Goal: Obtain resource: Download file/media

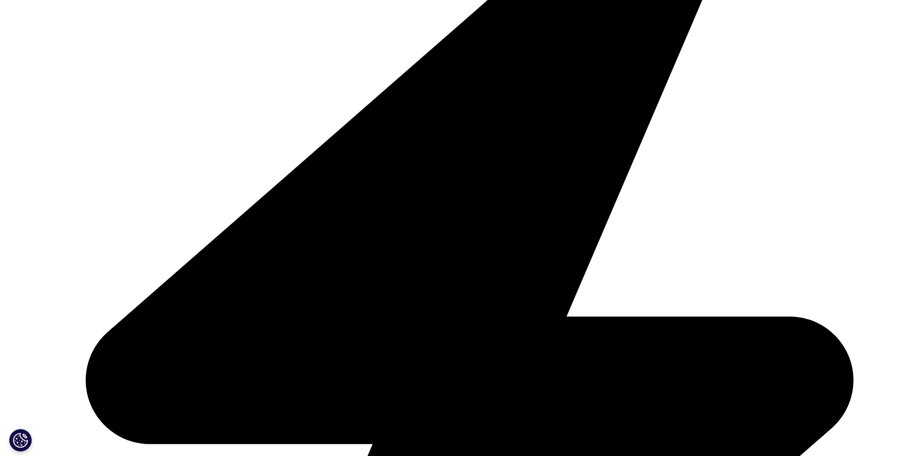
scroll to position [1099, 536]
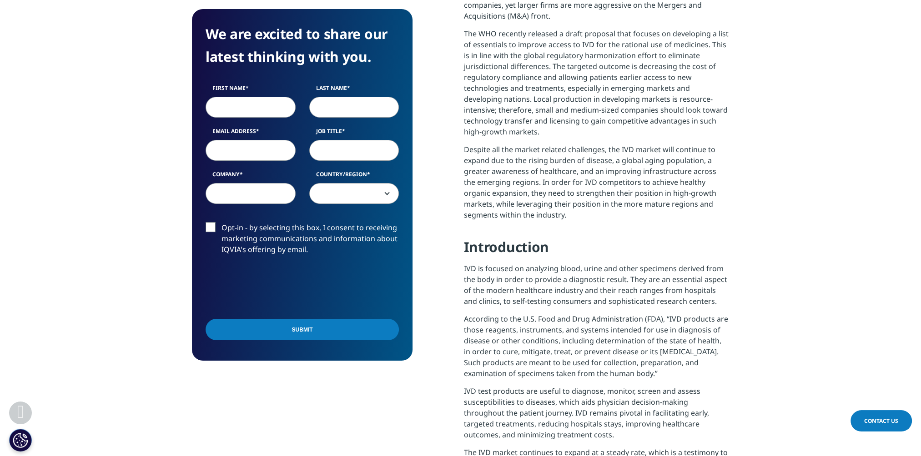
scroll to position [865, 0]
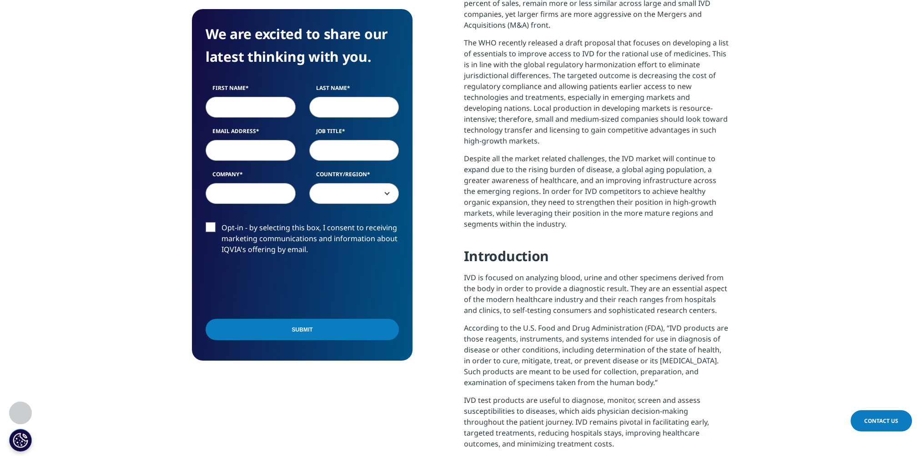
click at [249, 100] on input "First Name" at bounding box center [250, 107] width 90 height 21
type input "[PERSON_NAME]"
type input "[PERSON_NAME][EMAIL_ADDRESS][PERSON_NAME][DOMAIN_NAME]"
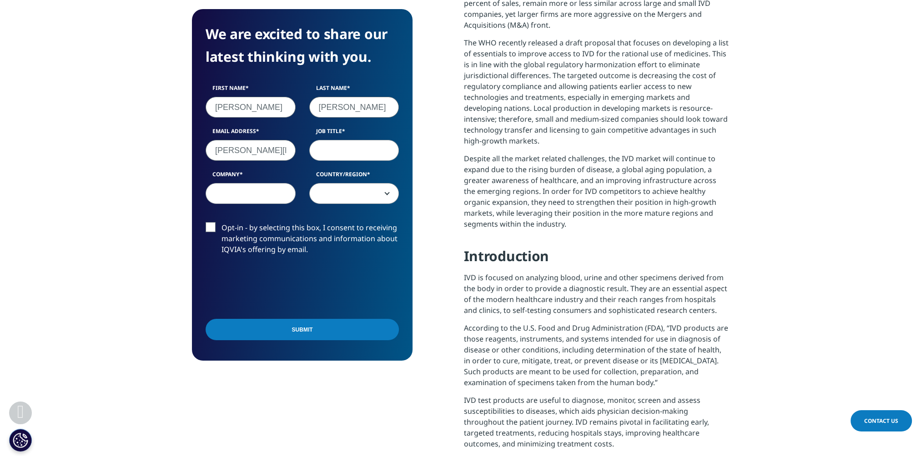
scroll to position [371, 221]
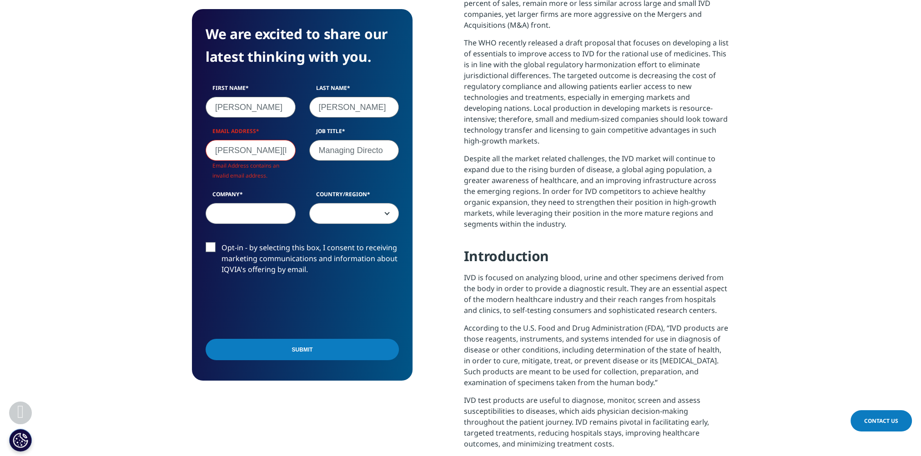
type input "Managing Directo"
type input "Cigna"
click at [385, 214] on b at bounding box center [385, 214] width 0 height 0
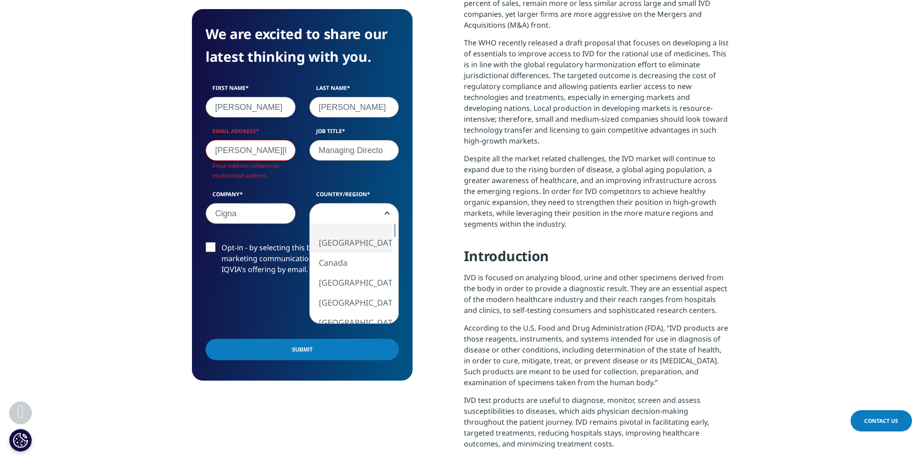
select select "[GEOGRAPHIC_DATA]"
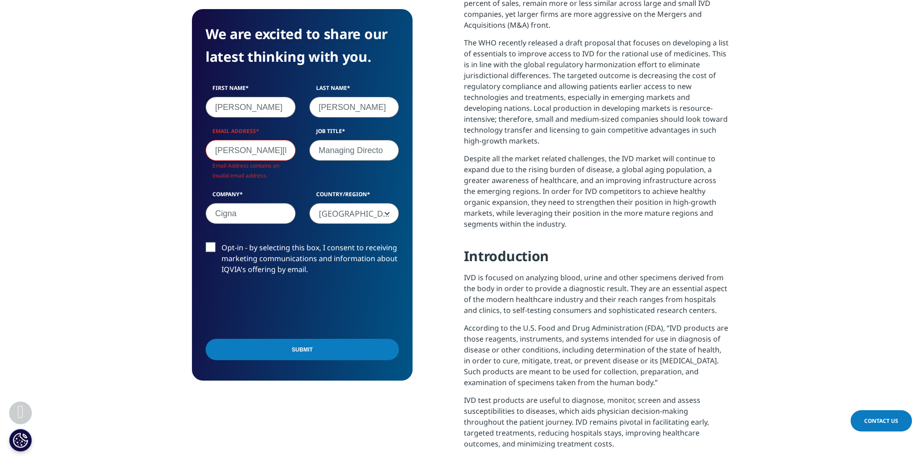
drag, startPoint x: 255, startPoint y: 153, endPoint x: 326, endPoint y: 158, distance: 72.0
click at [314, 156] on div "First Name [PERSON_NAME] Last Name [PERSON_NAME] Email Address [PERSON_NAME][EM…" at bounding box center [302, 159] width 207 height 150
click at [326, 158] on input "Managing Directo" at bounding box center [354, 150] width 90 height 21
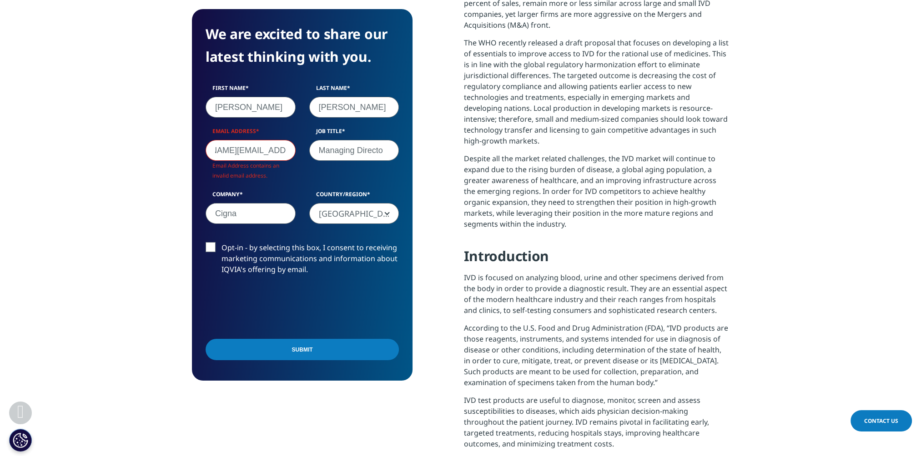
drag, startPoint x: 276, startPoint y: 149, endPoint x: 306, endPoint y: 149, distance: 30.0
click at [306, 149] on div "First Name [PERSON_NAME] Last Name [PERSON_NAME] Email Address [PERSON_NAME][EM…" at bounding box center [302, 159] width 207 height 150
click at [306, 149] on div "Job Title Managing Directo" at bounding box center [354, 154] width 104 height 54
click at [240, 151] on input "[PERSON_NAME][EMAIL_ADDRESS][PERSON_NAME][DOMAIN_NAME]" at bounding box center [250, 150] width 90 height 21
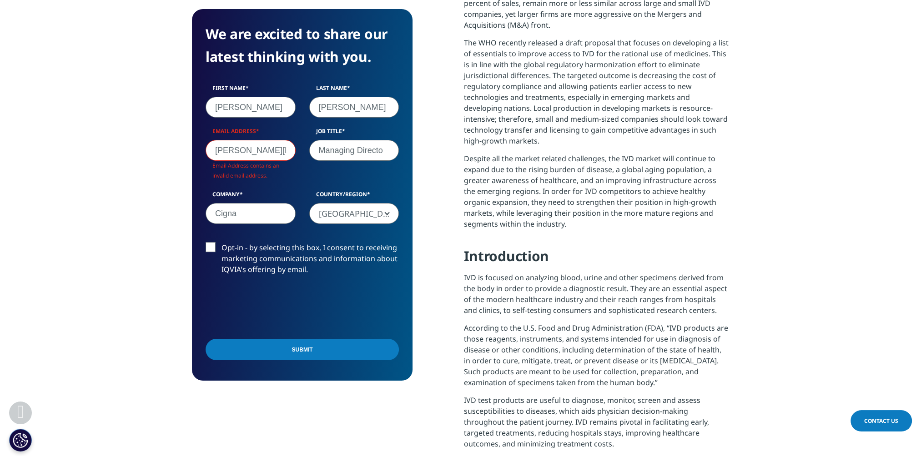
scroll to position [351, 221]
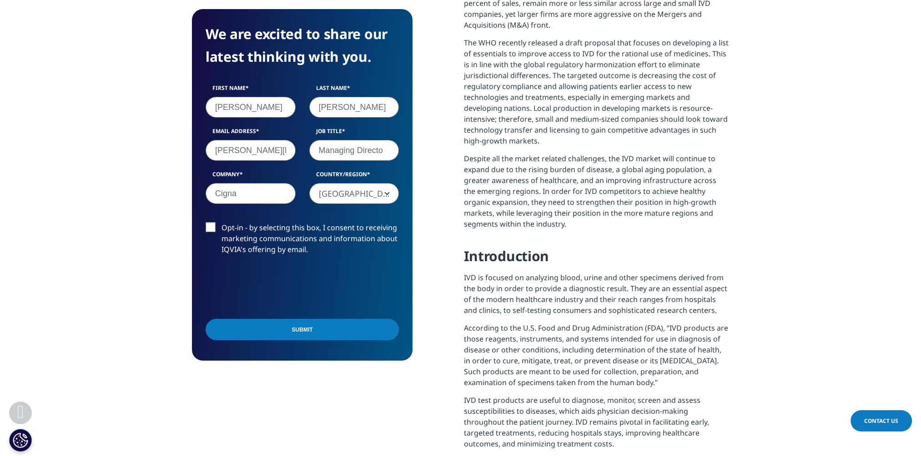
type input "[PERSON_NAME][EMAIL_ADDRESS][PERSON_NAME][DOMAIN_NAME]"
click at [218, 231] on label "Opt-in - by selecting this box, I consent to receiving marketing communications…" at bounding box center [301, 241] width 193 height 38
click at [221, 222] on input "Opt-in - by selecting this box, I consent to receiving marketing communications…" at bounding box center [221, 222] width 0 height 0
click at [229, 231] on label "Opt-in - by selecting this box, I consent to receiving marketing communications…" at bounding box center [301, 241] width 193 height 38
click at [221, 222] on input "Opt-in - by selecting this box, I consent to receiving marketing communications…" at bounding box center [221, 222] width 0 height 0
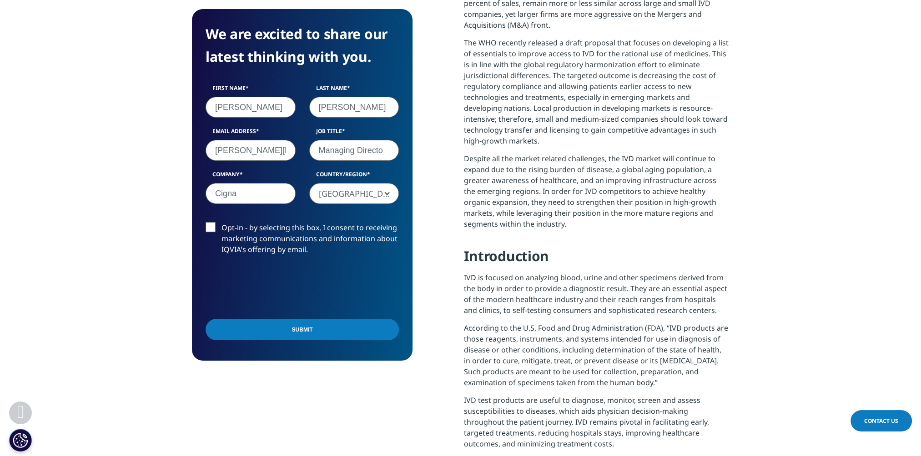
click at [299, 322] on input "Submit" at bounding box center [301, 329] width 193 height 21
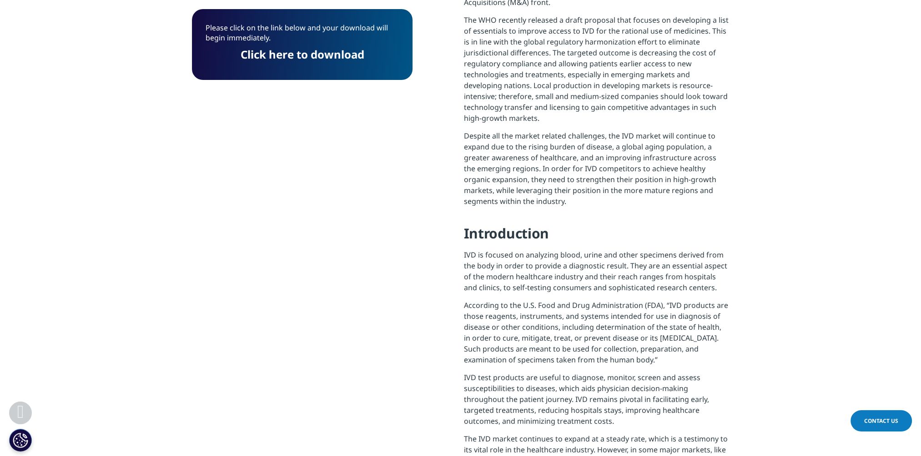
scroll to position [5, 5]
click at [323, 59] on link "Click here to download" at bounding box center [303, 54] width 124 height 15
